Goal: Find contact information: Find contact information

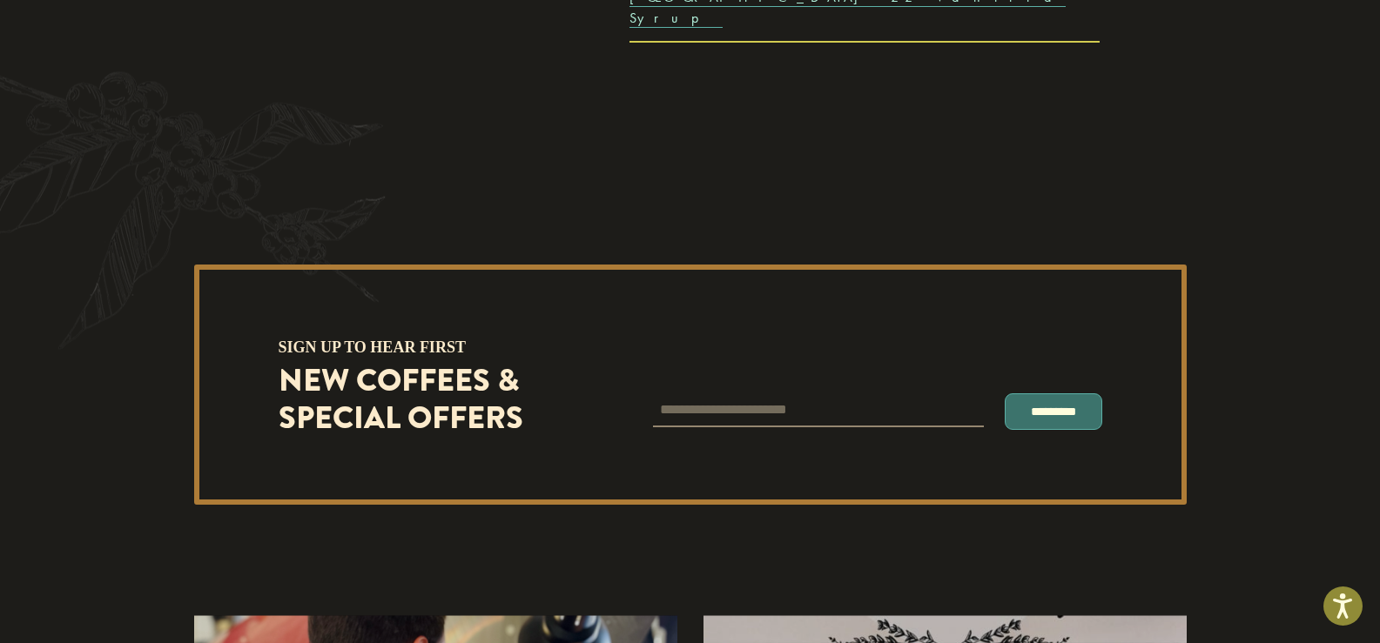
scroll to position [4919, 0]
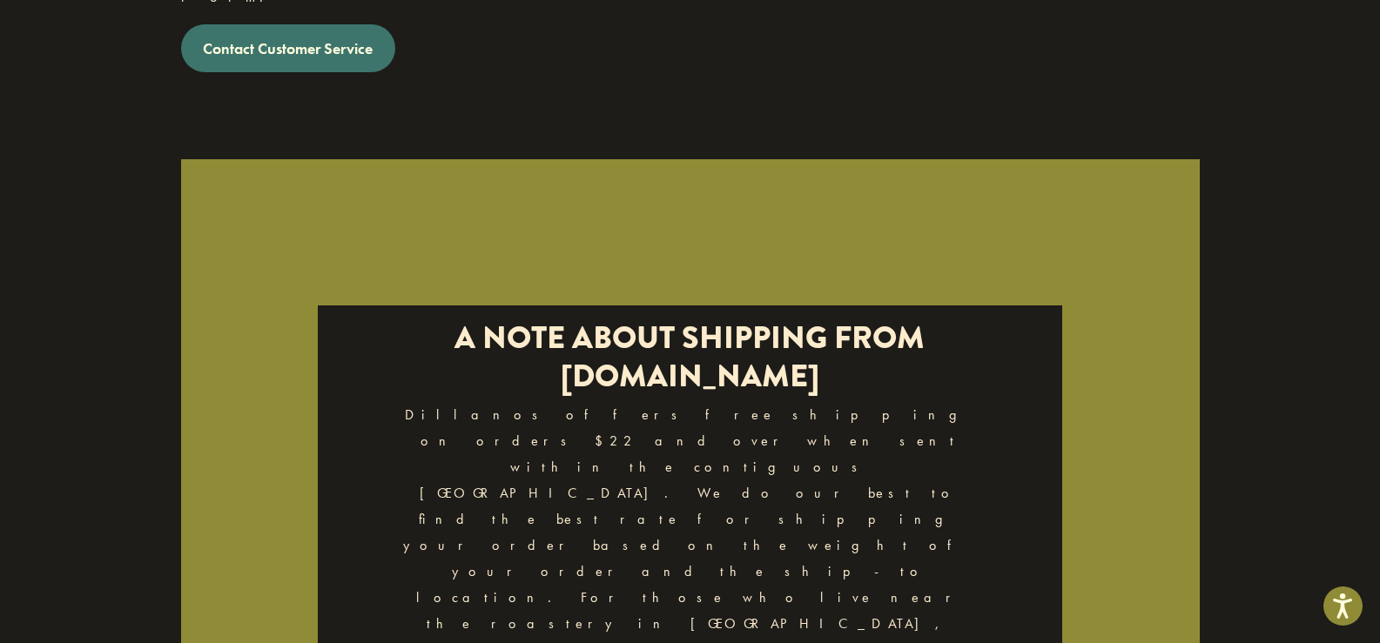
scroll to position [3037, 0]
